Goal: Navigation & Orientation: Find specific page/section

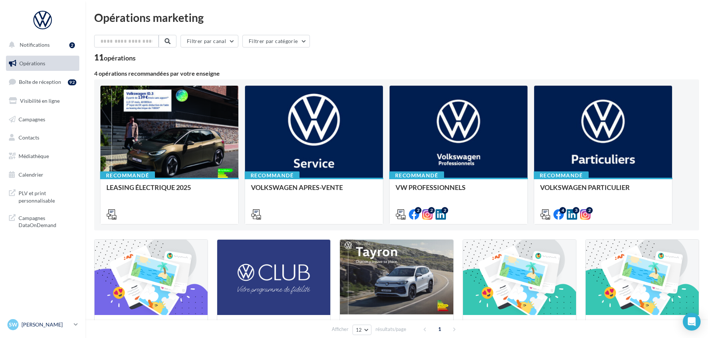
click at [40, 328] on div "SW [PERSON_NAME] vw-[PERSON_NAME]-54510" at bounding box center [38, 324] width 63 height 11
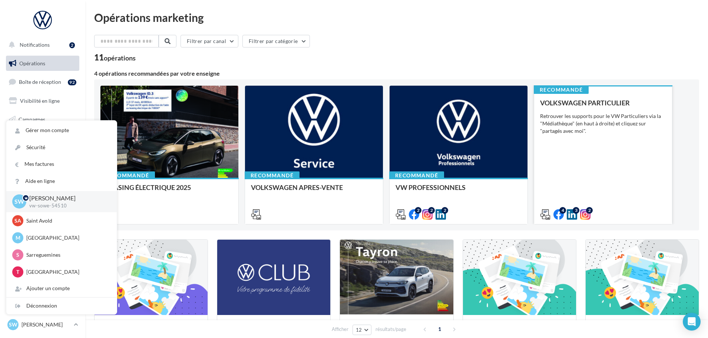
click at [562, 185] on div "VOLKSWAGEN PARTICULIER Retrouver les supports pour le VW Particuliers via la "M…" at bounding box center [603, 158] width 126 height 118
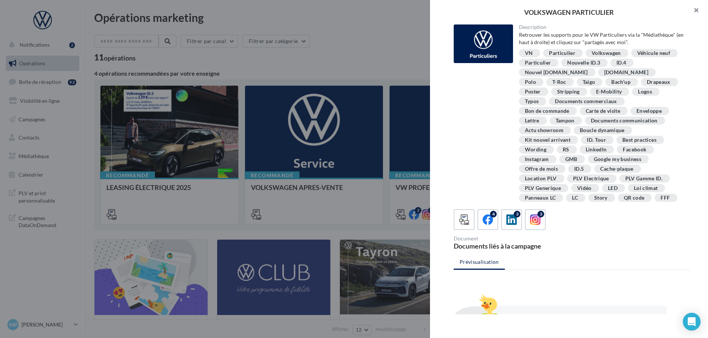
click at [699, 12] on button "button" at bounding box center [694, 11] width 30 height 22
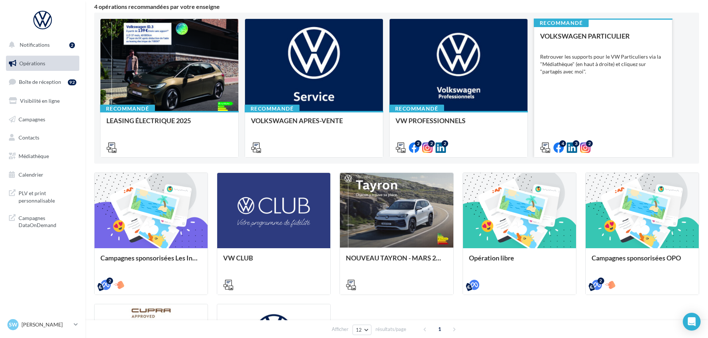
scroll to position [111, 0]
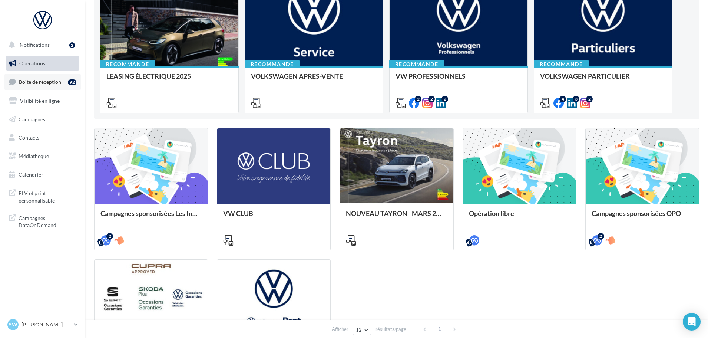
click at [39, 82] on span "Boîte de réception" at bounding box center [40, 82] width 42 height 6
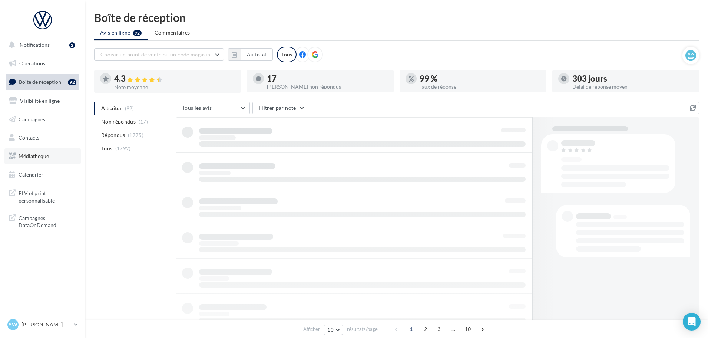
click at [32, 152] on link "Médiathèque" at bounding box center [42, 156] width 76 height 16
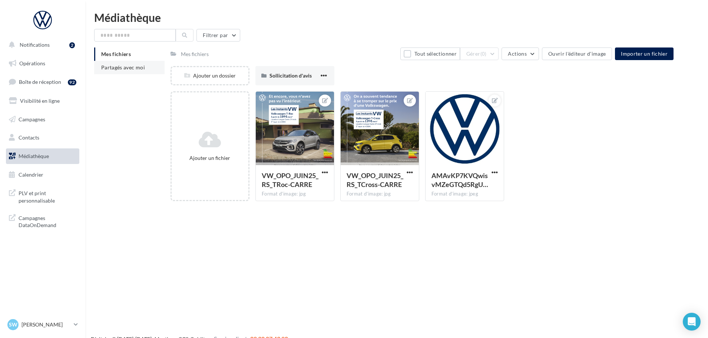
click at [121, 67] on span "Partagés avec moi" at bounding box center [123, 67] width 44 height 6
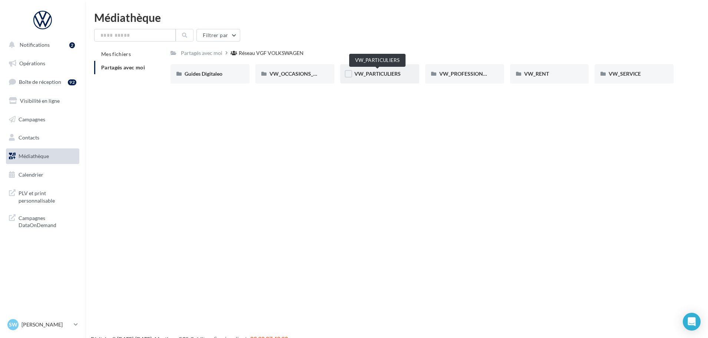
click at [394, 75] on span "VW_PARTICULIERS" at bounding box center [378, 73] width 46 height 6
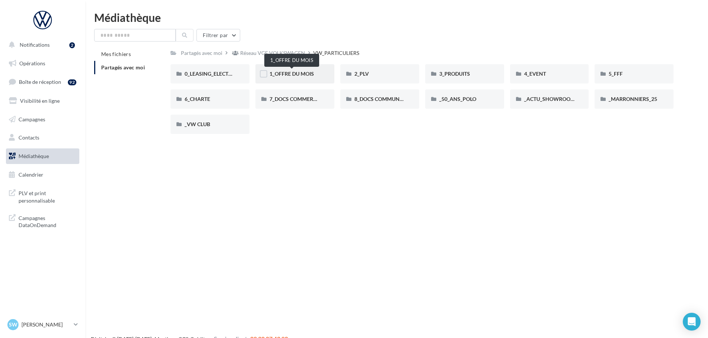
click at [305, 70] on span "1_OFFRE DU MOIS" at bounding box center [292, 73] width 45 height 6
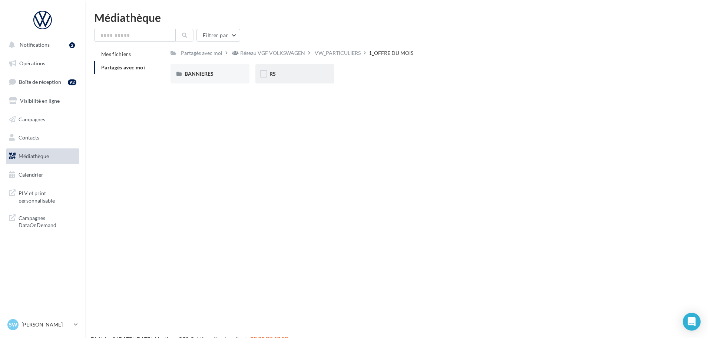
click at [283, 72] on div "RS" at bounding box center [295, 73] width 51 height 7
click at [211, 69] on div "AVEC INSTANT VW" at bounding box center [210, 73] width 79 height 19
click at [211, 69] on div "ID.3" at bounding box center [210, 73] width 79 height 19
